Goal: Navigation & Orientation: Find specific page/section

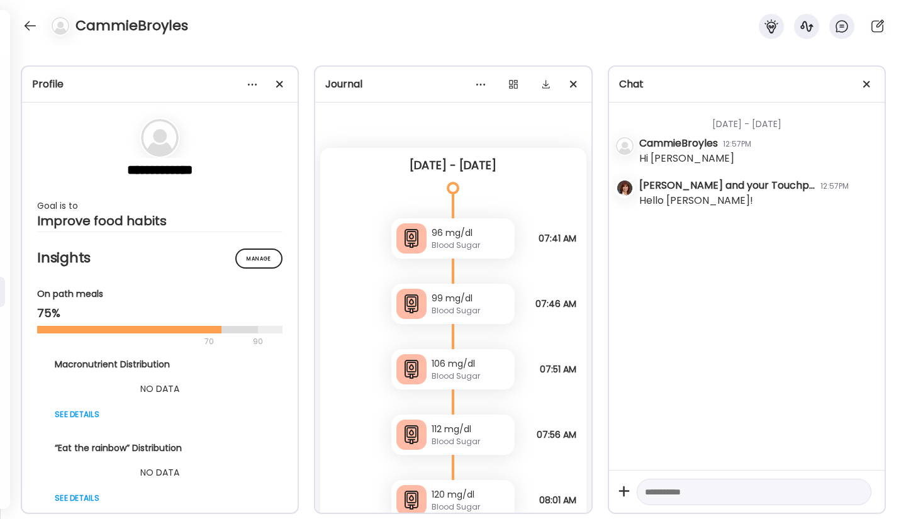
scroll to position [2025, 0]
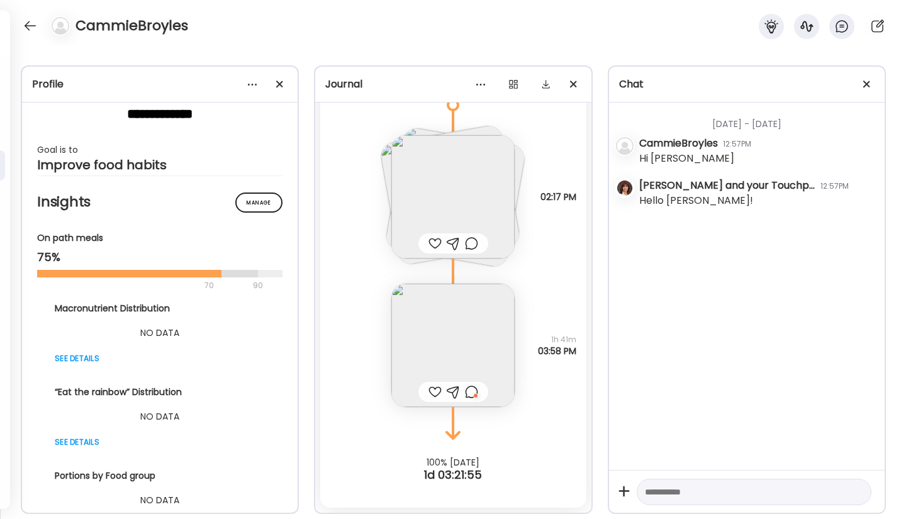
click at [665, 152] on div "Hi [PERSON_NAME]" at bounding box center [687, 158] width 95 height 15
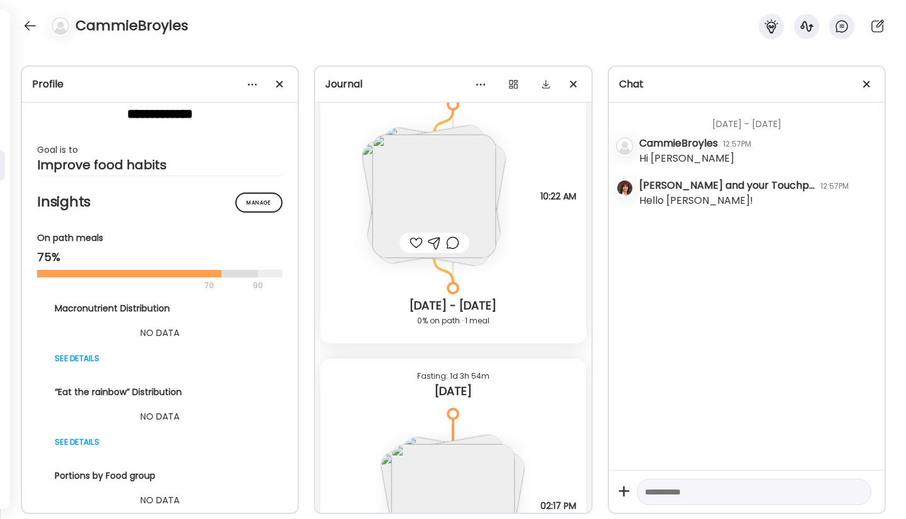
scroll to position [1642, 0]
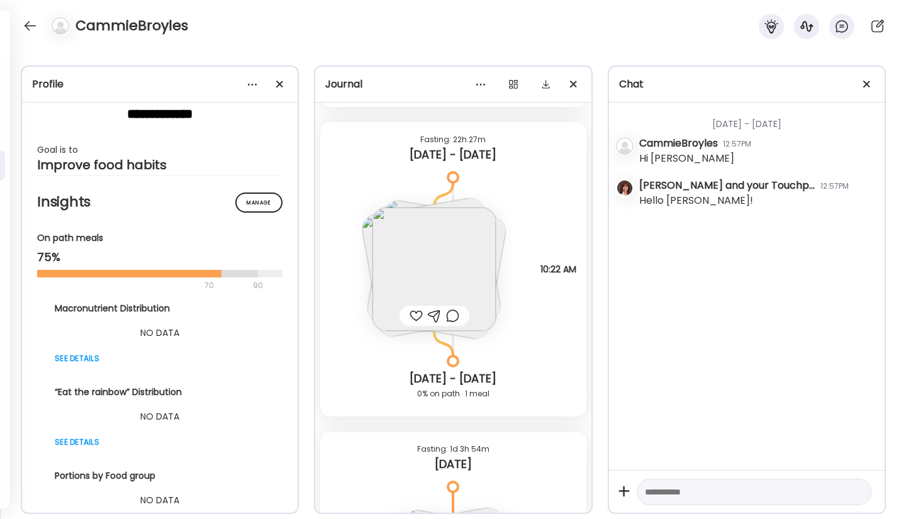
click at [517, 354] on div "[DATE] - [DATE] 0% on path · 1 meal" at bounding box center [453, 374] width 266 height 86
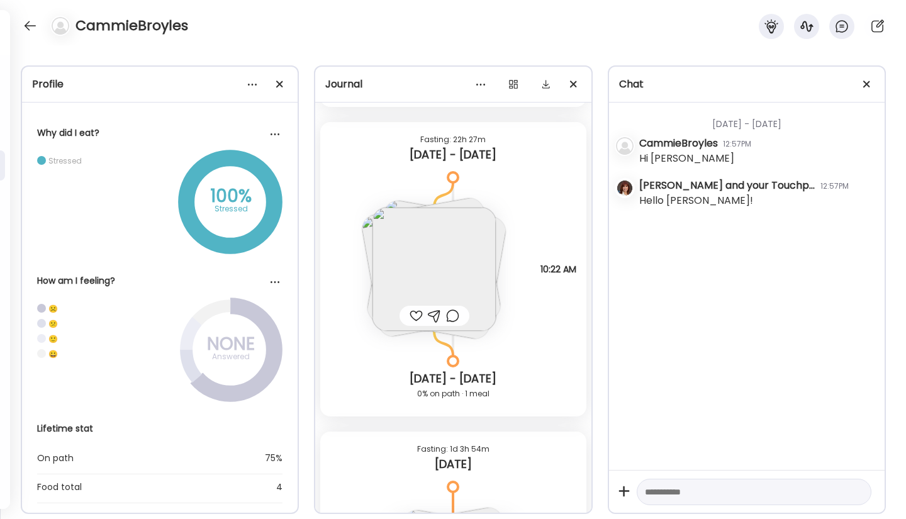
scroll to position [1639, 0]
click at [26, 25] on div at bounding box center [30, 26] width 20 height 20
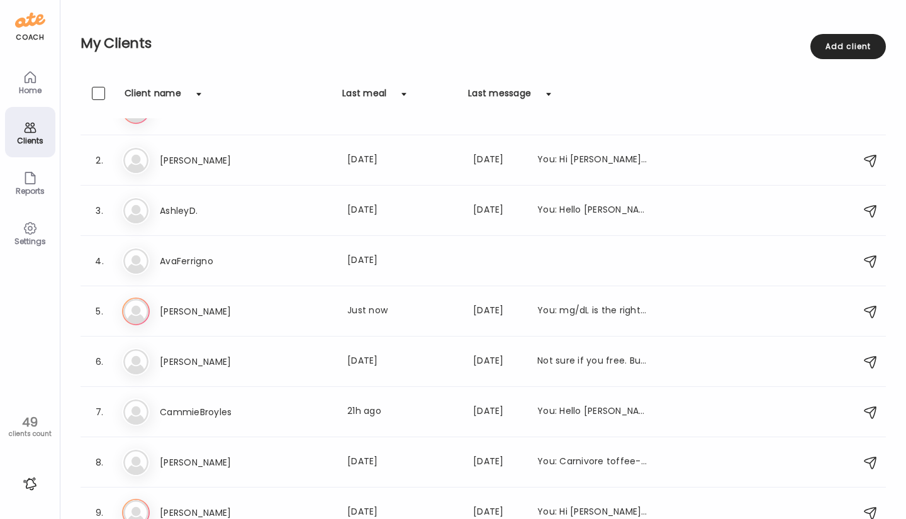
scroll to position [0, 0]
